Goal: Task Accomplishment & Management: Manage account settings

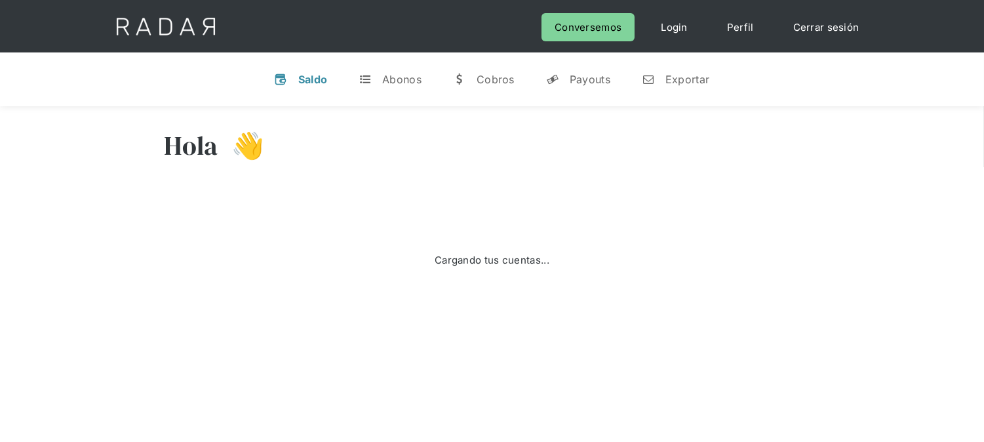
click at [843, 25] on link "Cerrar sesión" at bounding box center [826, 27] width 92 height 28
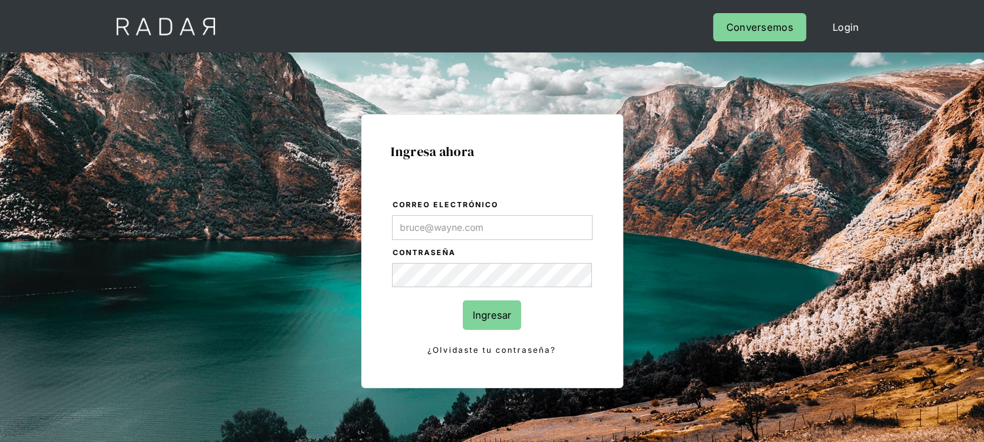
type input "[EMAIL_ADDRESS][DOMAIN_NAME]"
click at [499, 310] on input "Ingresar" at bounding box center [492, 315] width 58 height 30
